Goal: Task Accomplishment & Management: Complete application form

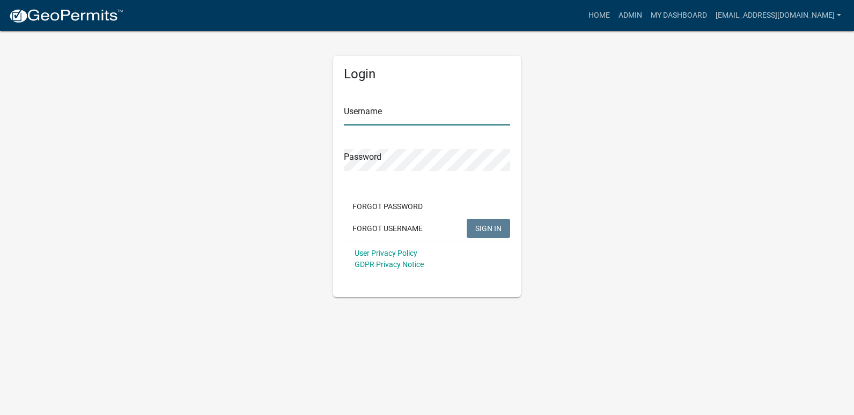
type input "[EMAIL_ADDRESS][DOMAIN_NAME]"
click at [478, 229] on span "SIGN IN" at bounding box center [489, 228] width 26 height 9
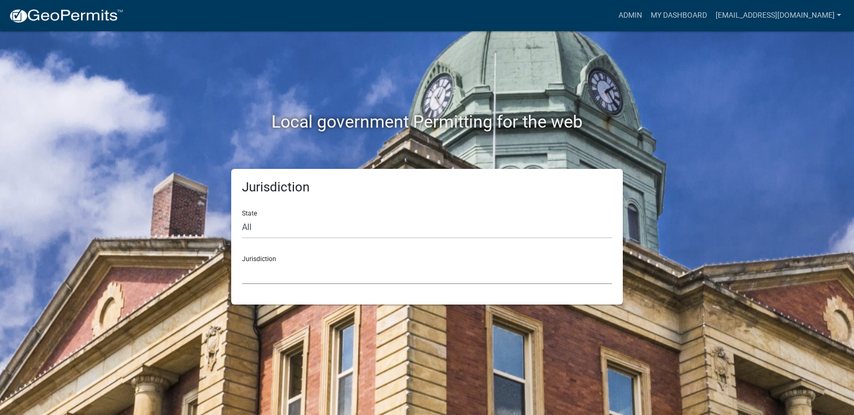
click at [290, 275] on select "[GEOGRAPHIC_DATA], [US_STATE] City of [GEOGRAPHIC_DATA], [US_STATE] [GEOGRAPHIC…" at bounding box center [427, 273] width 370 height 22
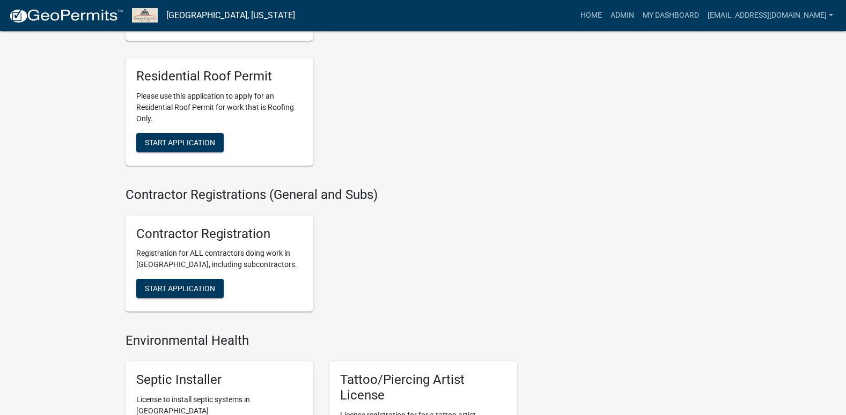
scroll to position [1932, 0]
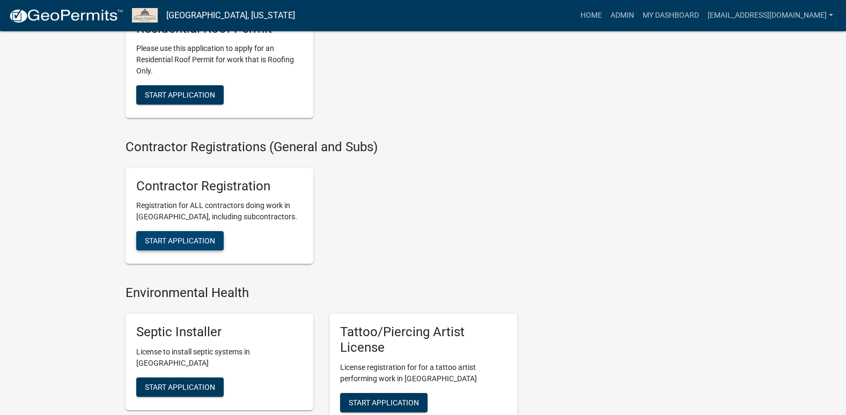
click at [172, 245] on span "Start Application" at bounding box center [180, 241] width 70 height 9
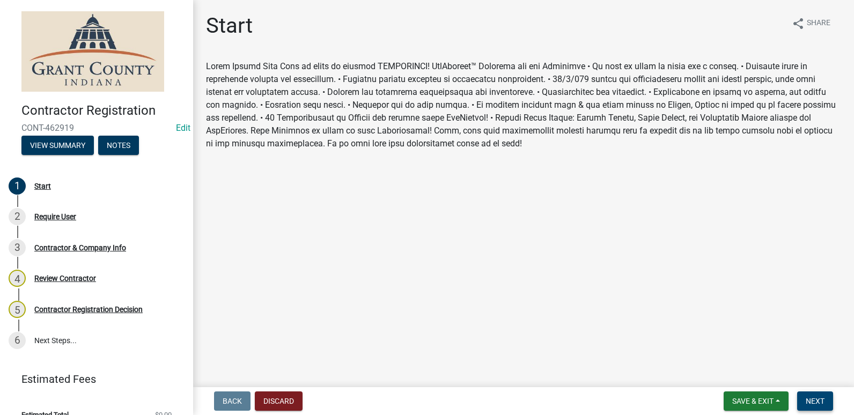
click at [815, 400] on span "Next" at bounding box center [815, 401] width 19 height 9
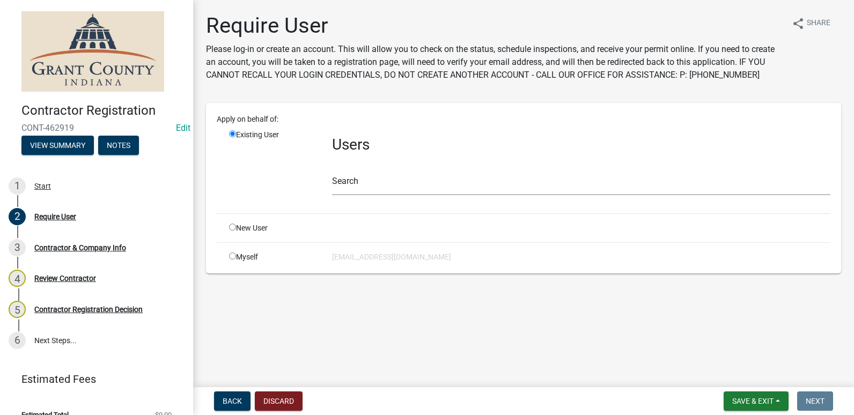
click at [233, 254] on input "radio" at bounding box center [232, 256] width 7 height 7
radio input "true"
radio input "false"
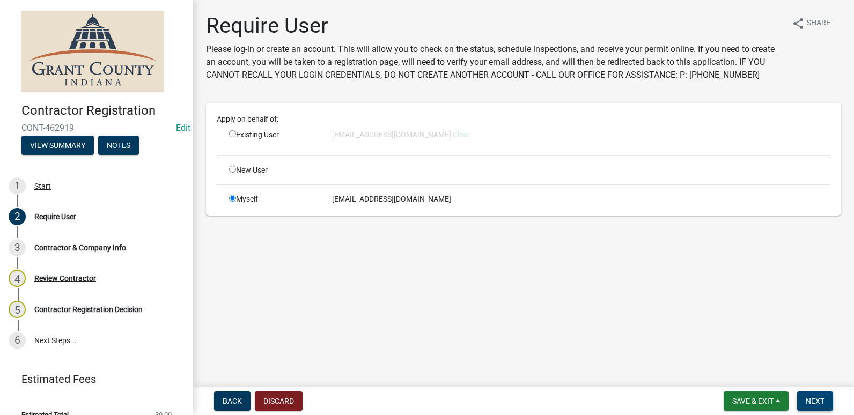
click at [809, 400] on span "Next" at bounding box center [815, 401] width 19 height 9
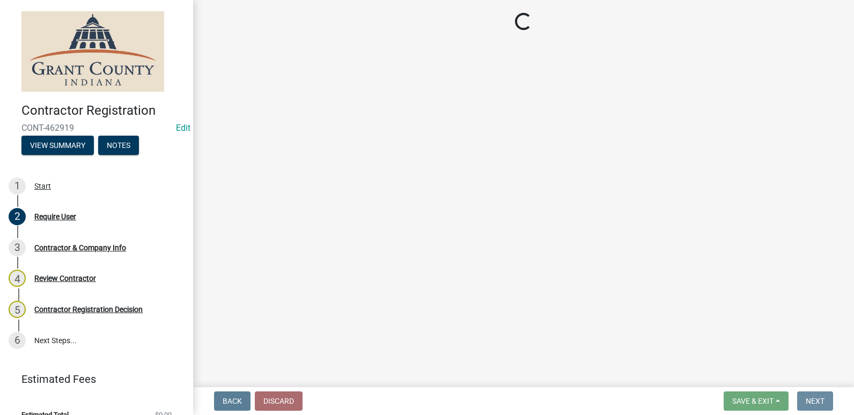
select select "IN"
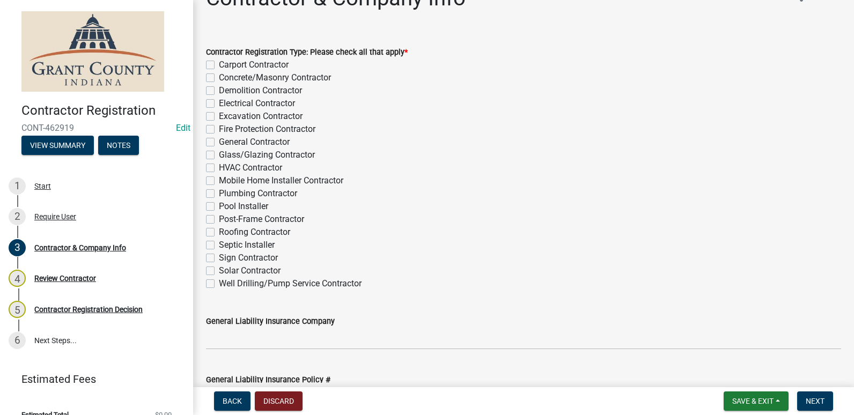
scroll to position [54, 0]
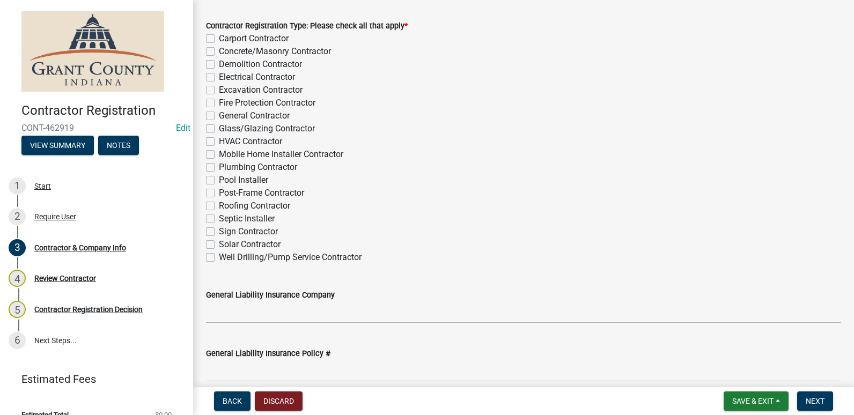
click at [219, 115] on label "General Contractor" at bounding box center [254, 115] width 71 height 13
click at [219, 115] on input "General Contractor" at bounding box center [222, 112] width 7 height 7
checkbox input "true"
checkbox input "false"
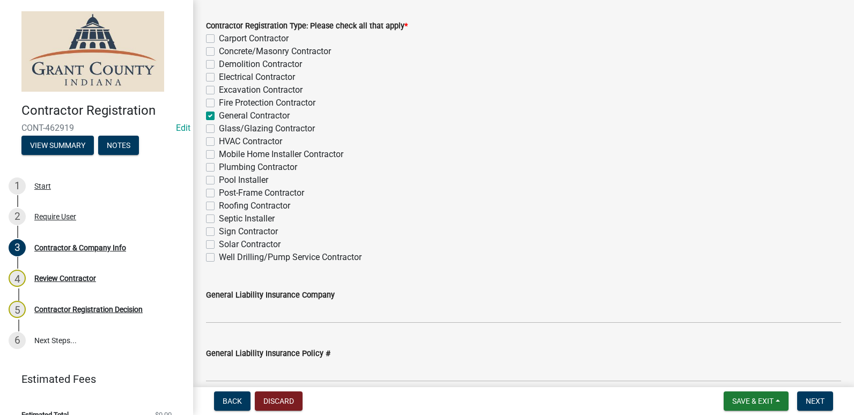
checkbox input "false"
checkbox input "true"
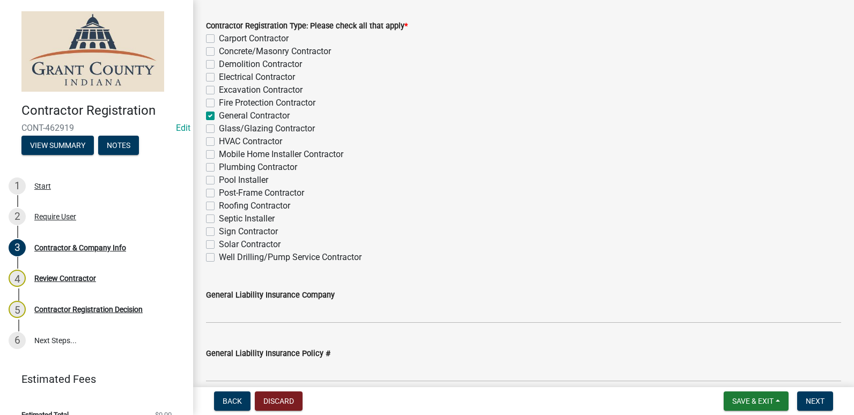
checkbox input "false"
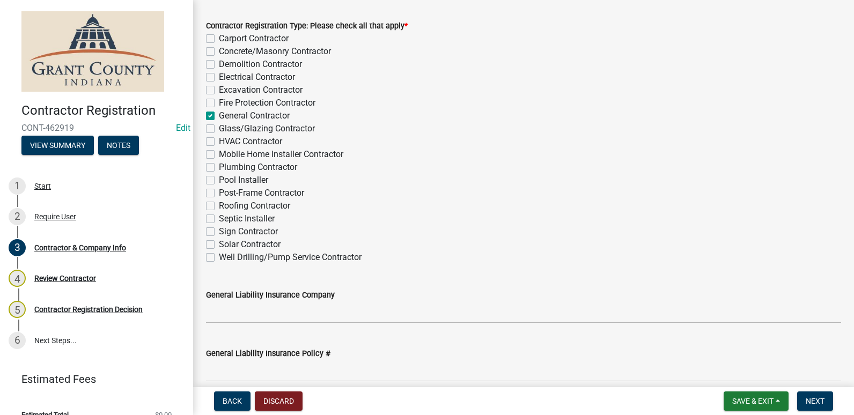
checkbox input "false"
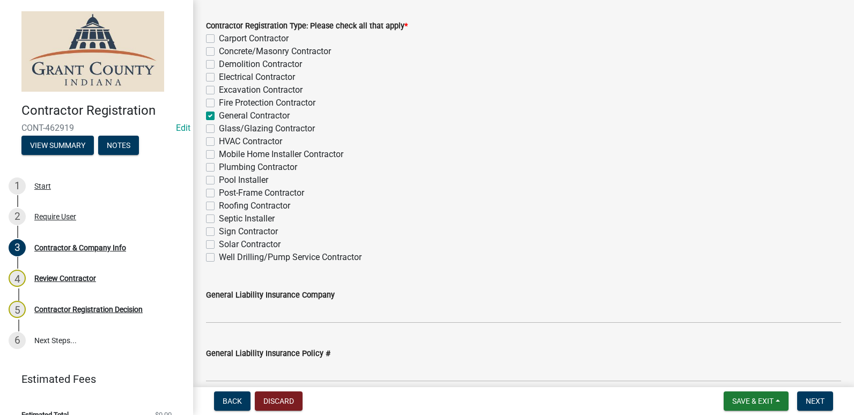
checkbox input "false"
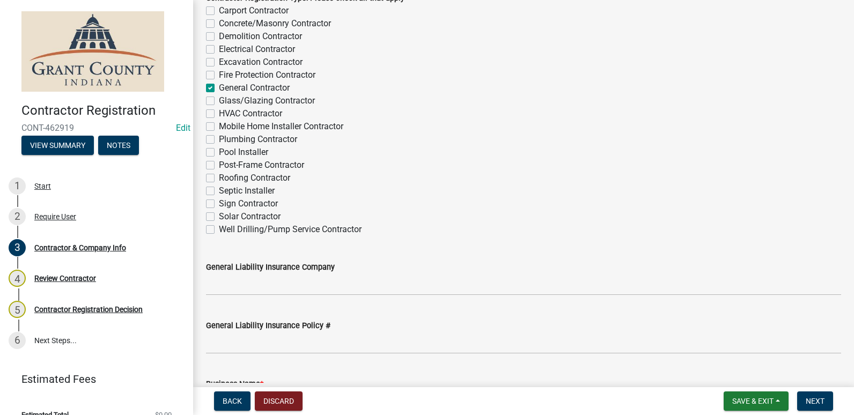
scroll to position [107, 0]
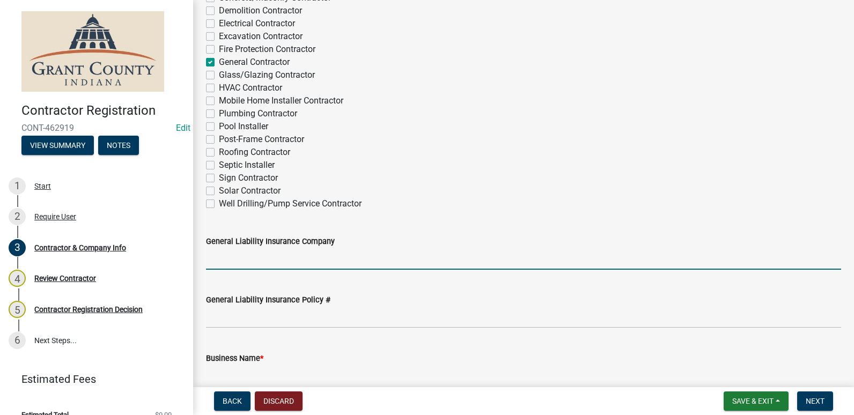
click at [314, 251] on input "General Liability Insurance Company" at bounding box center [523, 259] width 635 height 22
click at [436, 301] on div "General Liability Insurance Policy #" at bounding box center [523, 300] width 635 height 13
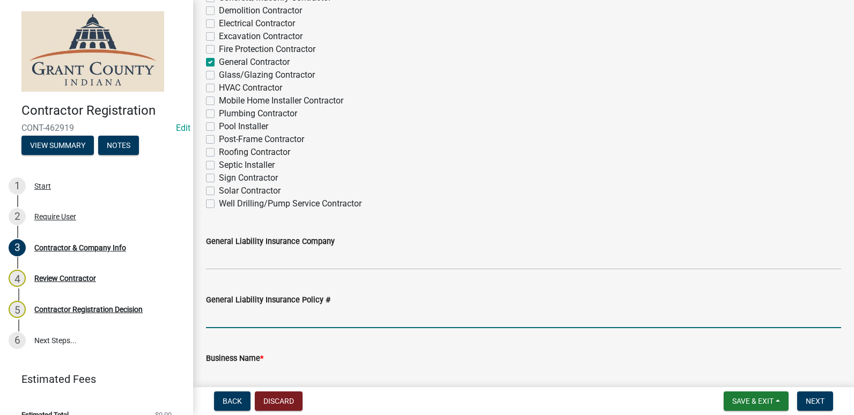
click at [423, 313] on input "General Liability Insurance Policy #" at bounding box center [523, 317] width 635 height 22
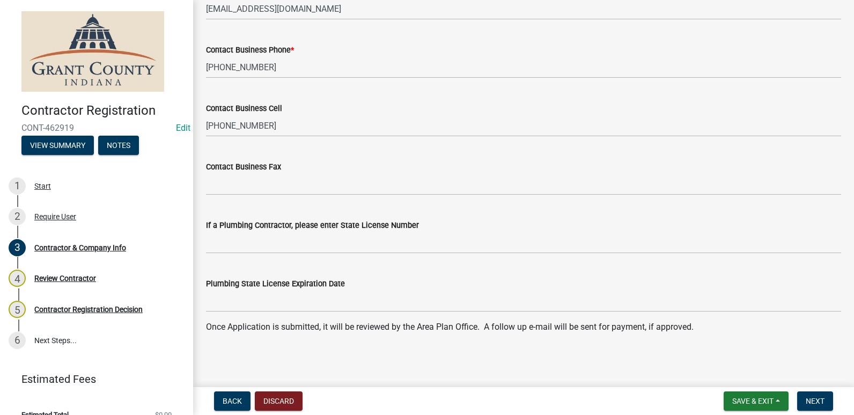
scroll to position [1075, 0]
click at [819, 401] on span "Next" at bounding box center [815, 401] width 19 height 9
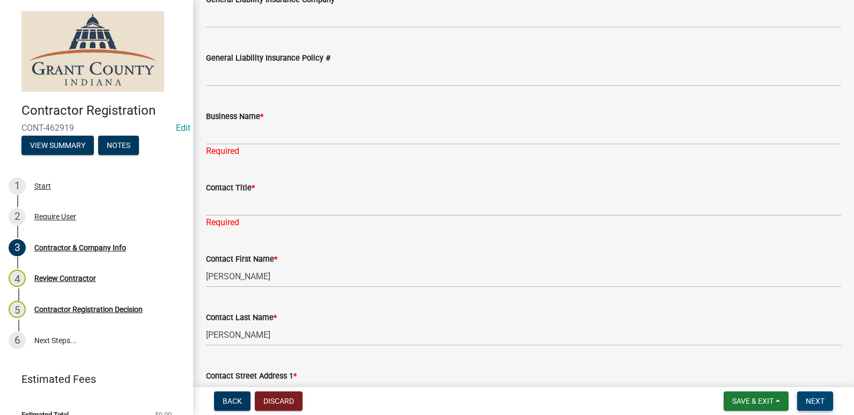
scroll to position [349, 0]
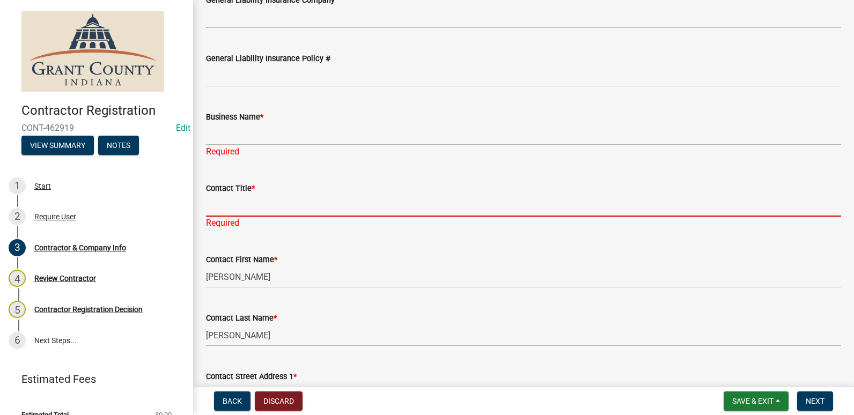
click at [252, 207] on input "Contact Title *" at bounding box center [523, 206] width 635 height 22
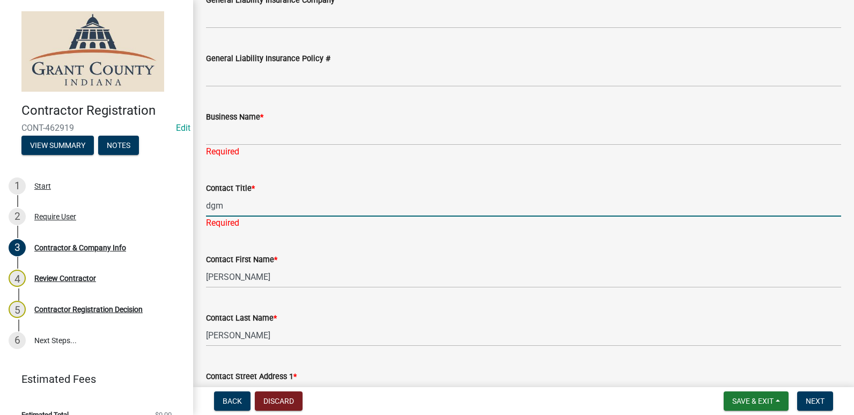
type input "dgm"
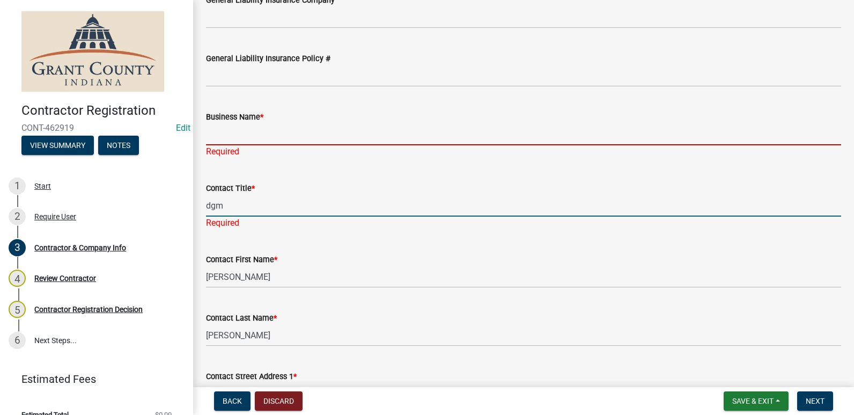
click at [244, 133] on input "Business Name *" at bounding box center [523, 134] width 635 height 22
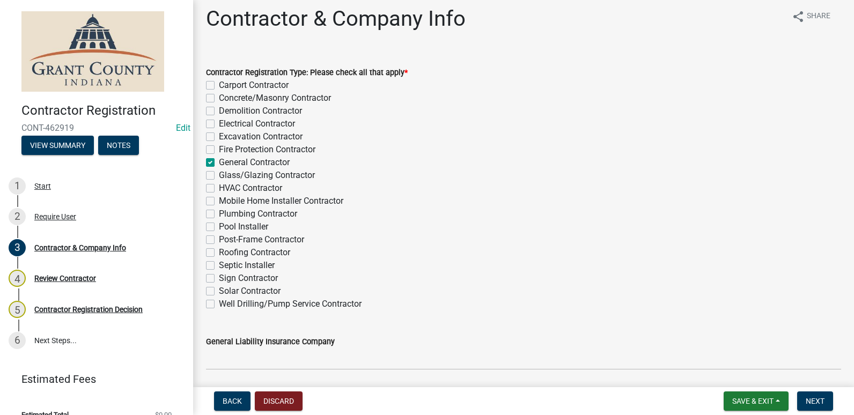
scroll to position [0, 0]
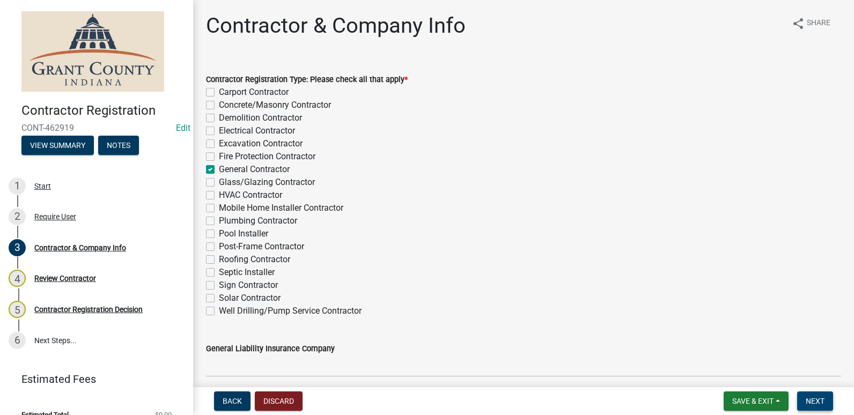
type input "sznsfhn"
click at [816, 398] on span "Next" at bounding box center [815, 401] width 19 height 9
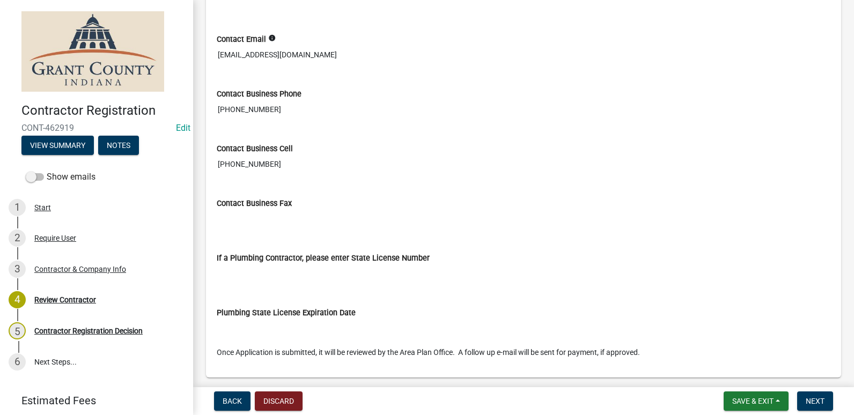
scroll to position [840, 0]
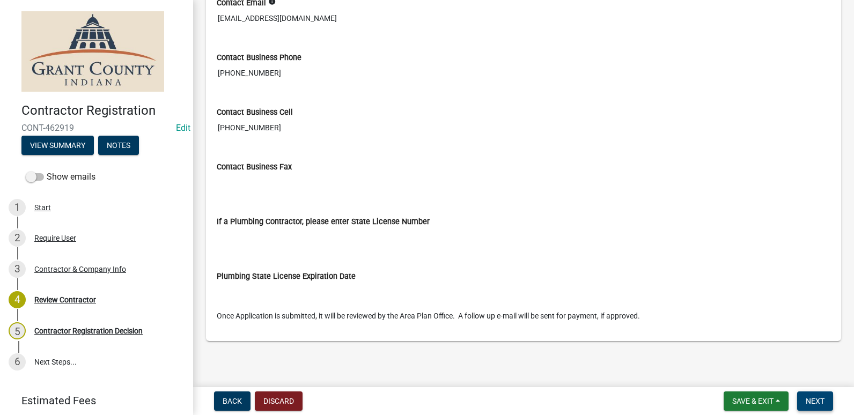
click at [820, 404] on span "Next" at bounding box center [815, 401] width 19 height 9
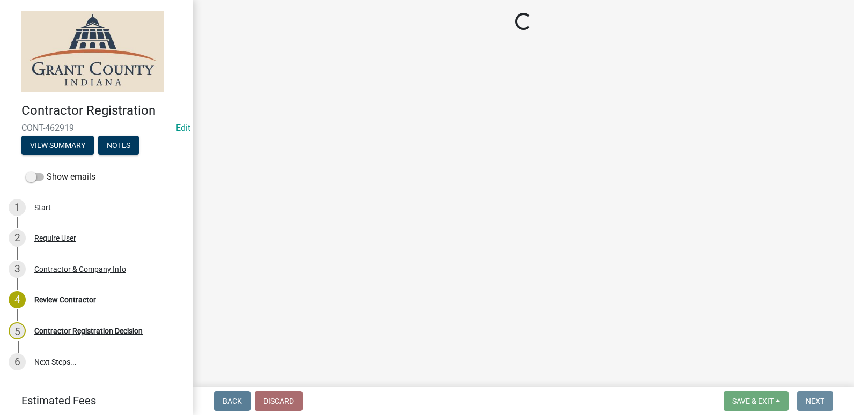
scroll to position [0, 0]
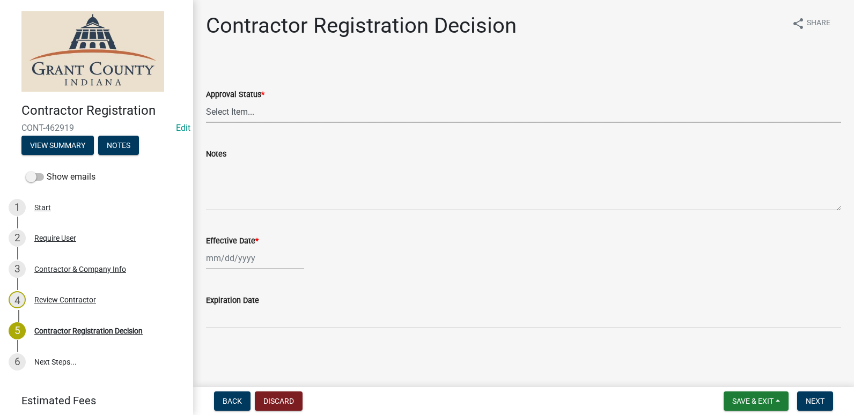
click at [254, 111] on select "Select Item... Approved Denied" at bounding box center [523, 112] width 635 height 22
click at [280, 260] on div at bounding box center [255, 258] width 98 height 22
select select "8"
select select "2025"
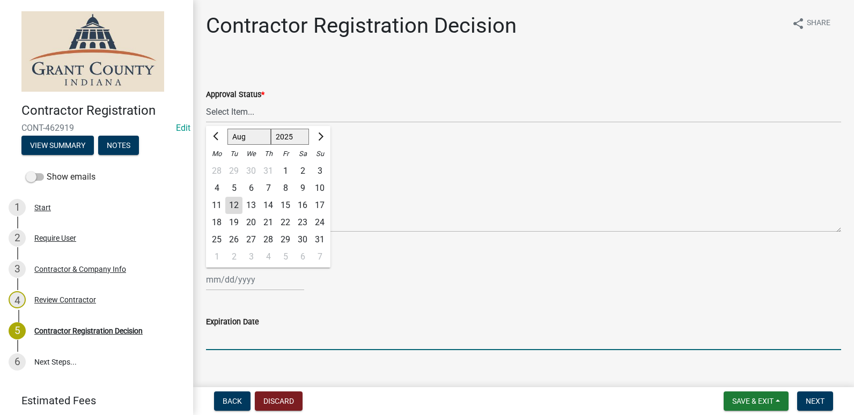
click at [277, 346] on input "Expiration Date" at bounding box center [523, 339] width 635 height 22
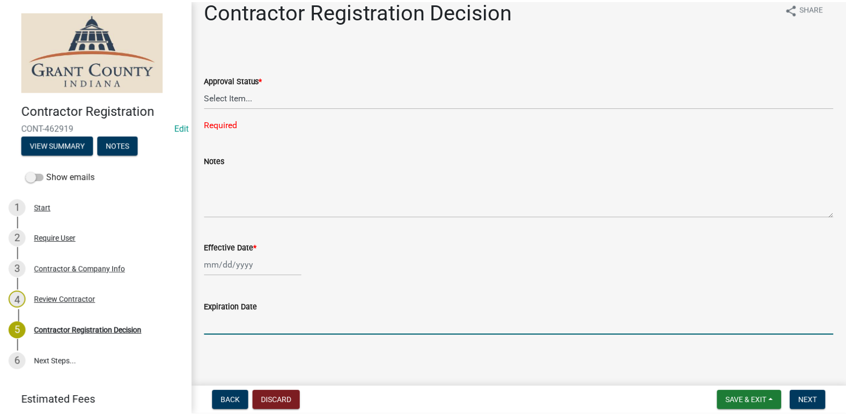
scroll to position [19, 0]
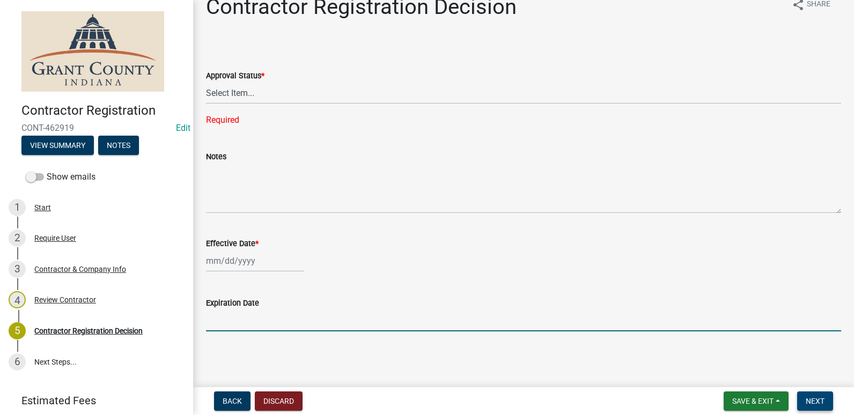
click at [820, 395] on button "Next" at bounding box center [816, 401] width 36 height 19
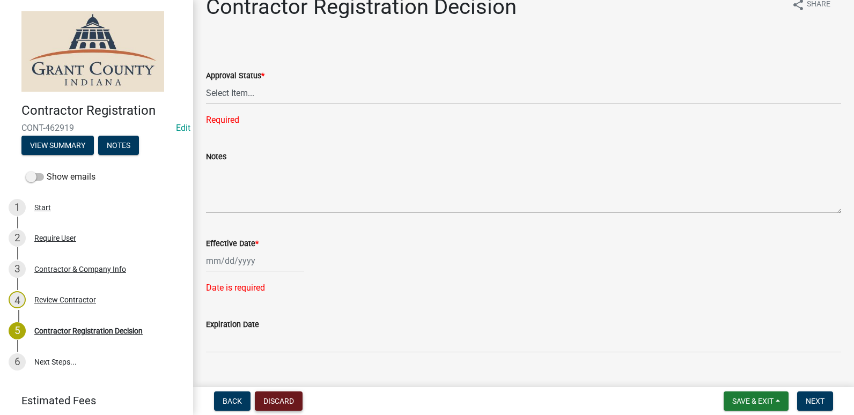
click at [290, 404] on button "Discard" at bounding box center [279, 401] width 48 height 19
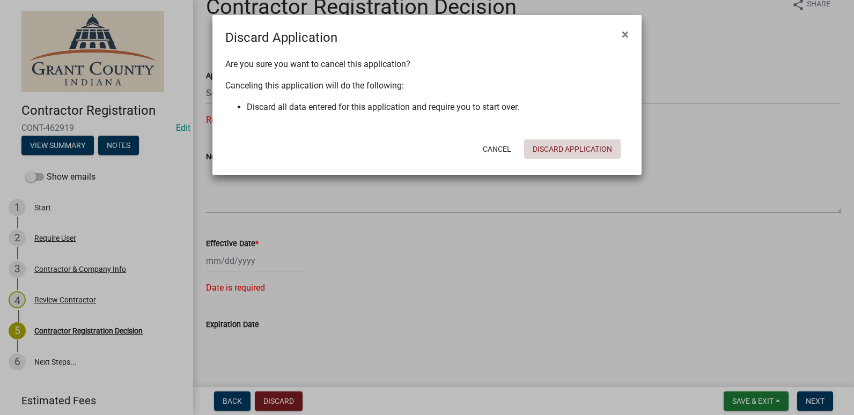
click at [597, 148] on button "Discard Application" at bounding box center [572, 149] width 97 height 19
